Goal: Information Seeking & Learning: Learn about a topic

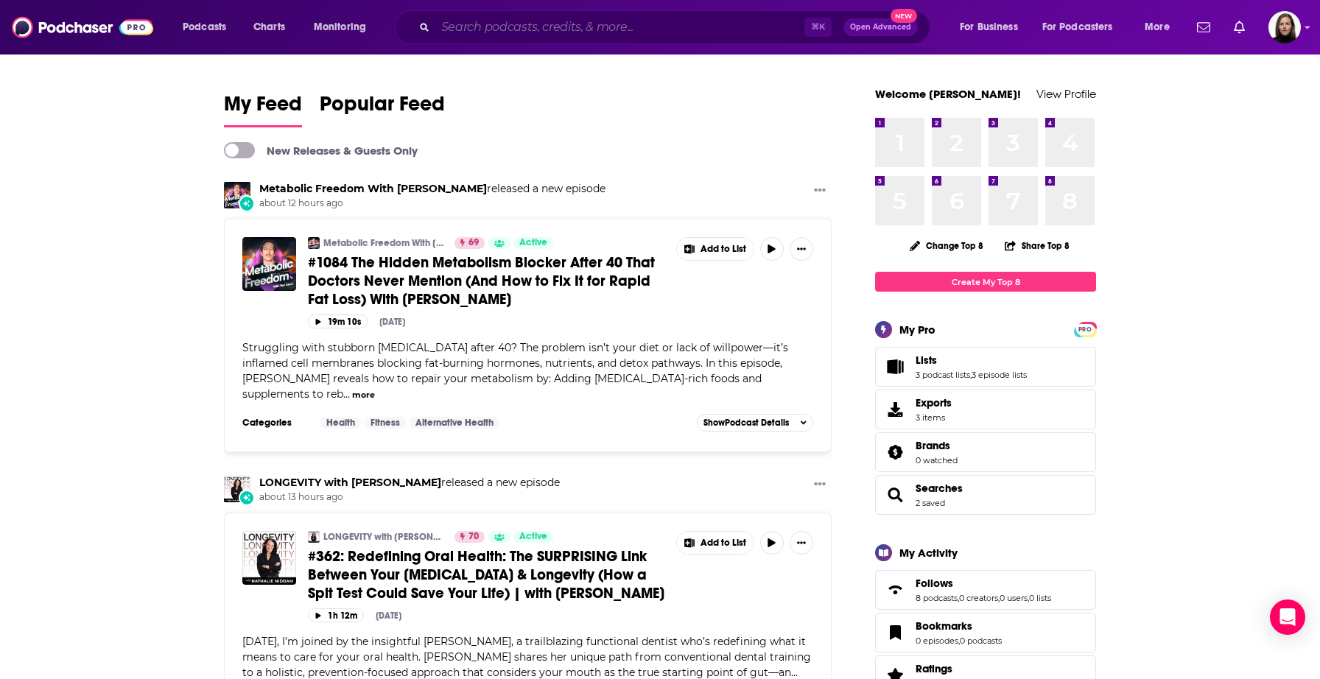
click at [493, 29] on input "Search podcasts, credits, & more..." at bounding box center [619, 27] width 369 height 24
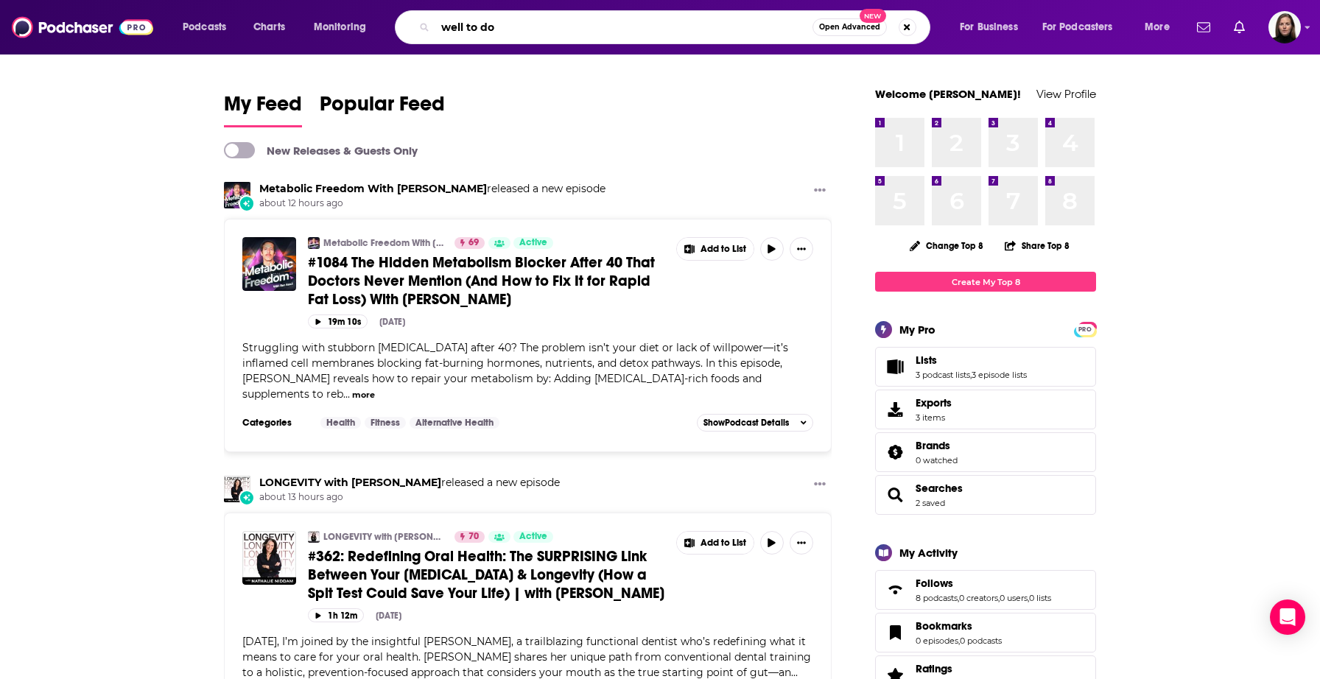
type input "well to do"
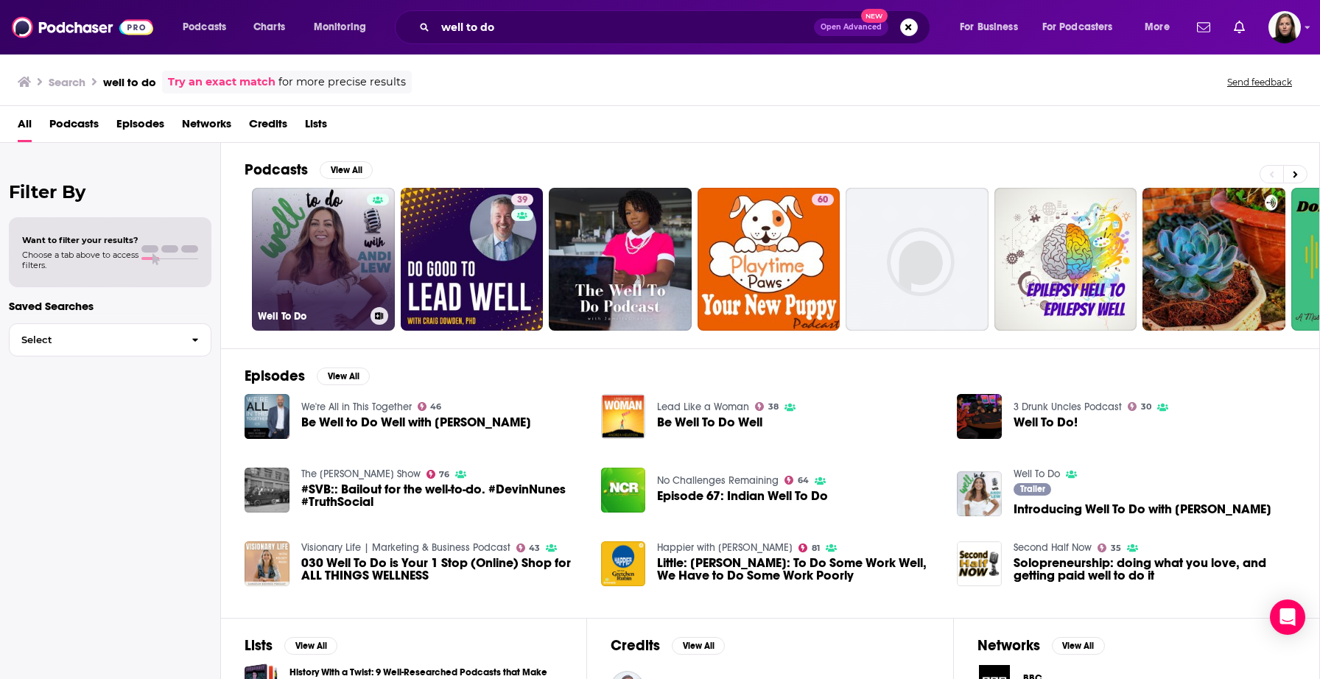
click at [301, 249] on link "Well To Do" at bounding box center [323, 259] width 143 height 143
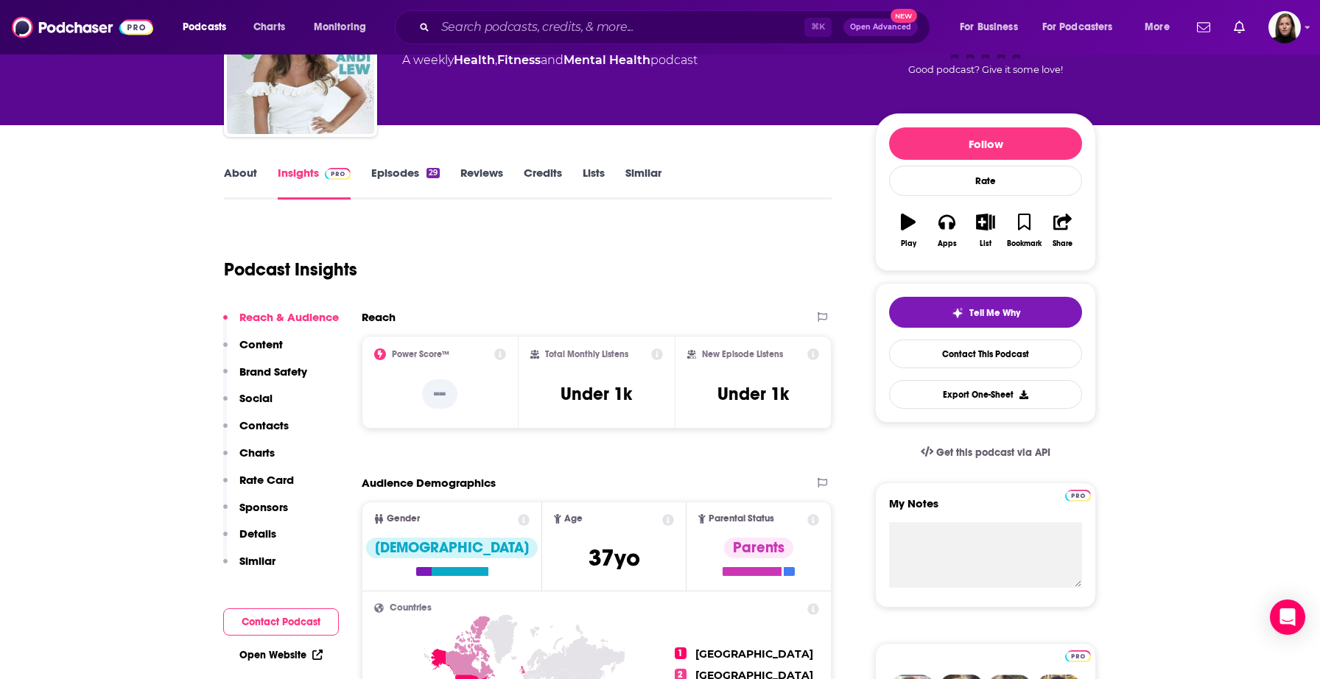
scroll to position [116, 0]
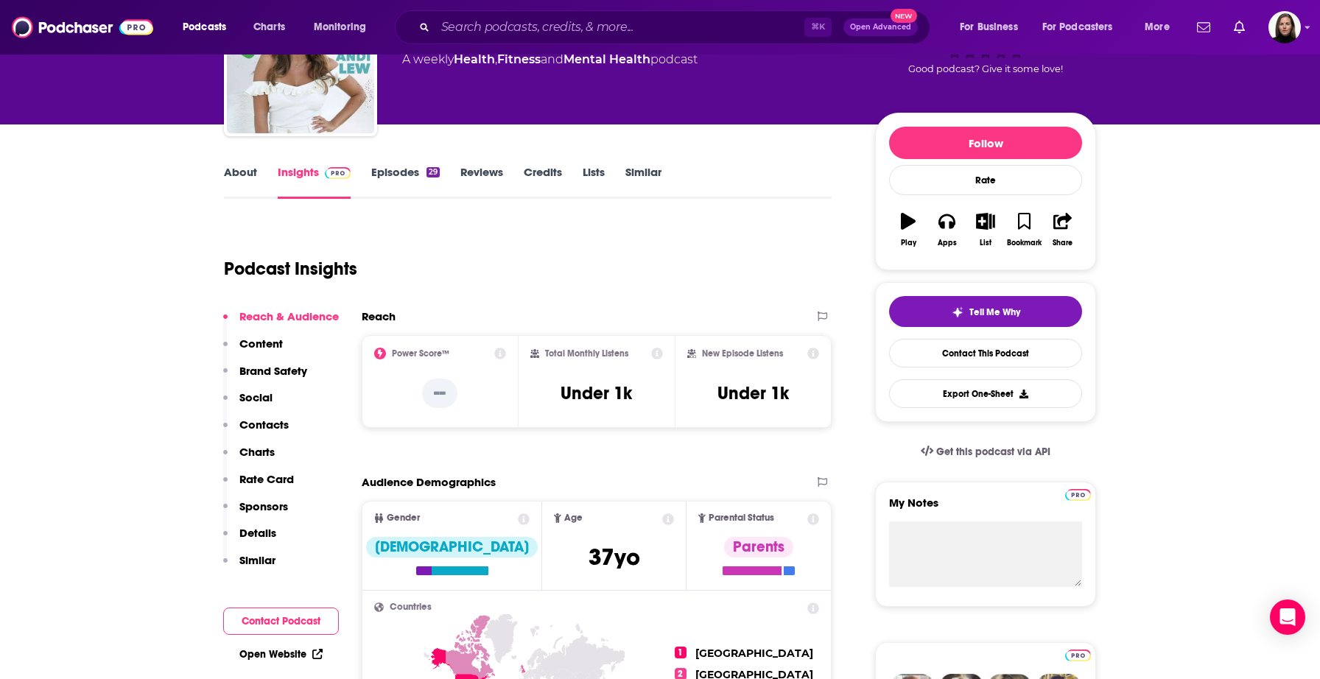
click at [261, 401] on p "Social" at bounding box center [255, 397] width 33 height 14
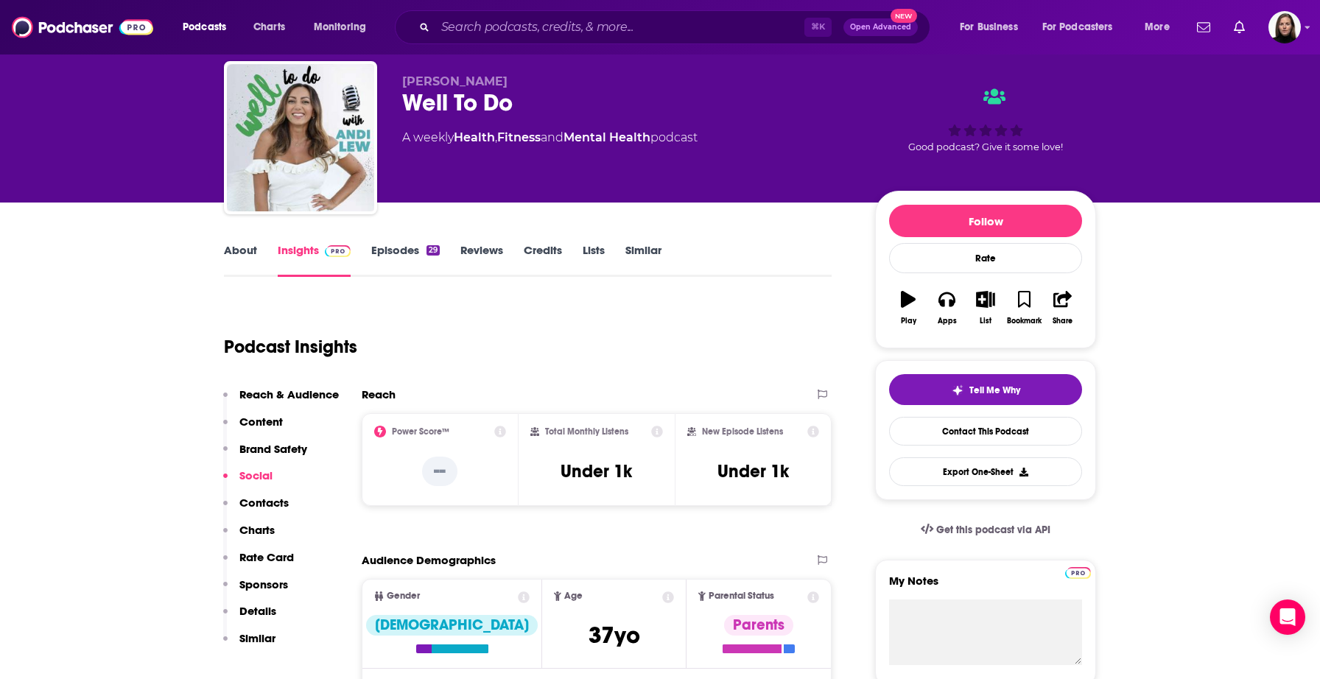
click at [261, 401] on div "Reach & Audience Content Brand Safety Social Contacts Charts Rate Card Sponsors…" at bounding box center [281, 523] width 116 height 271
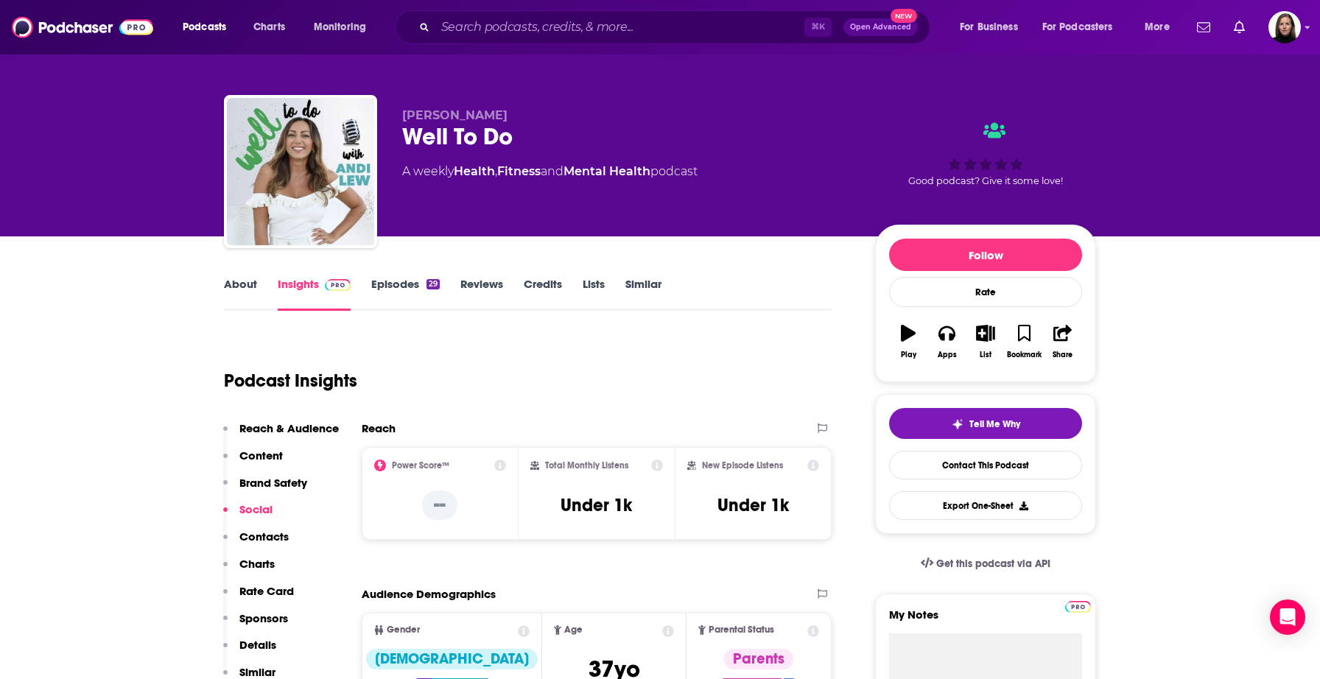
scroll to position [0, 0]
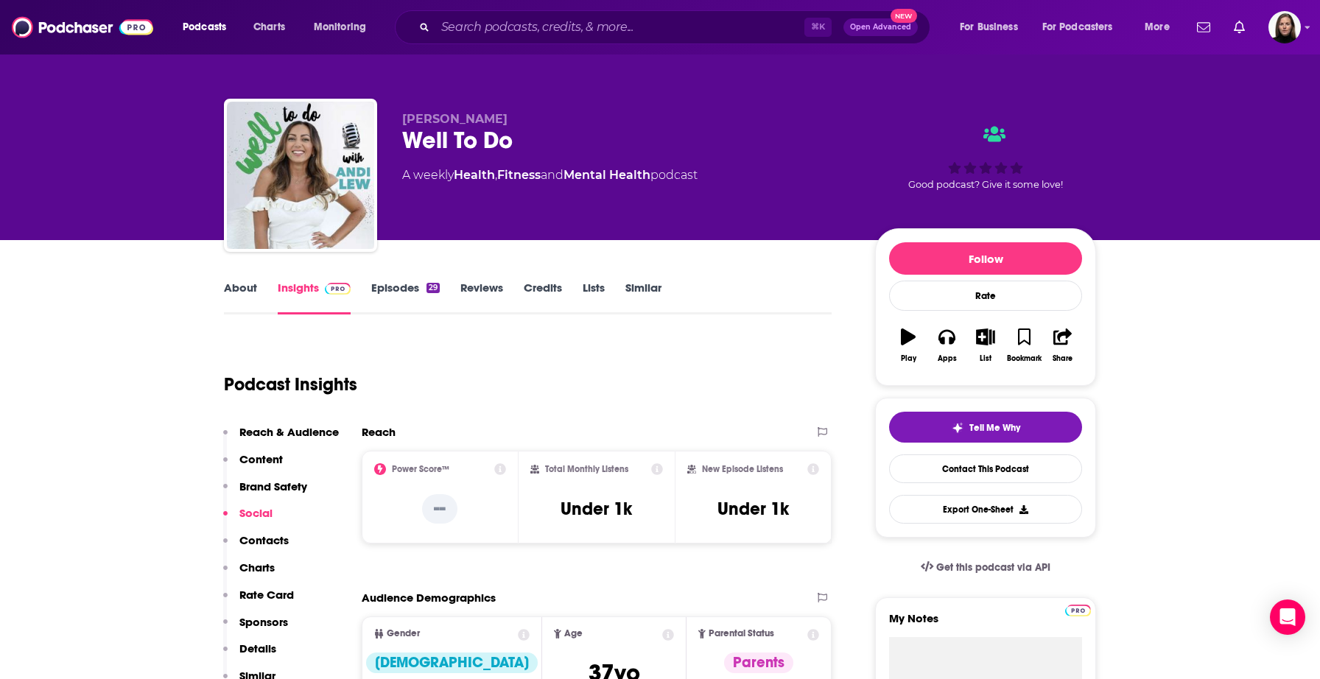
click at [256, 511] on p "Social" at bounding box center [255, 513] width 33 height 14
